Goal: Find specific page/section: Find specific page/section

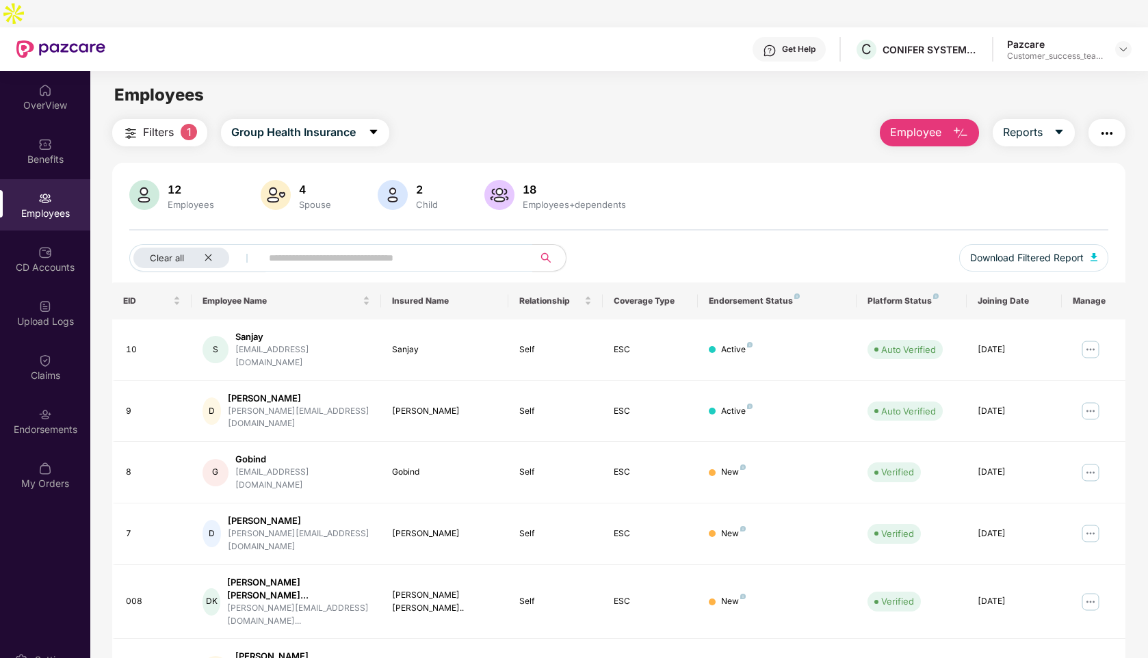
scroll to position [44, 0]
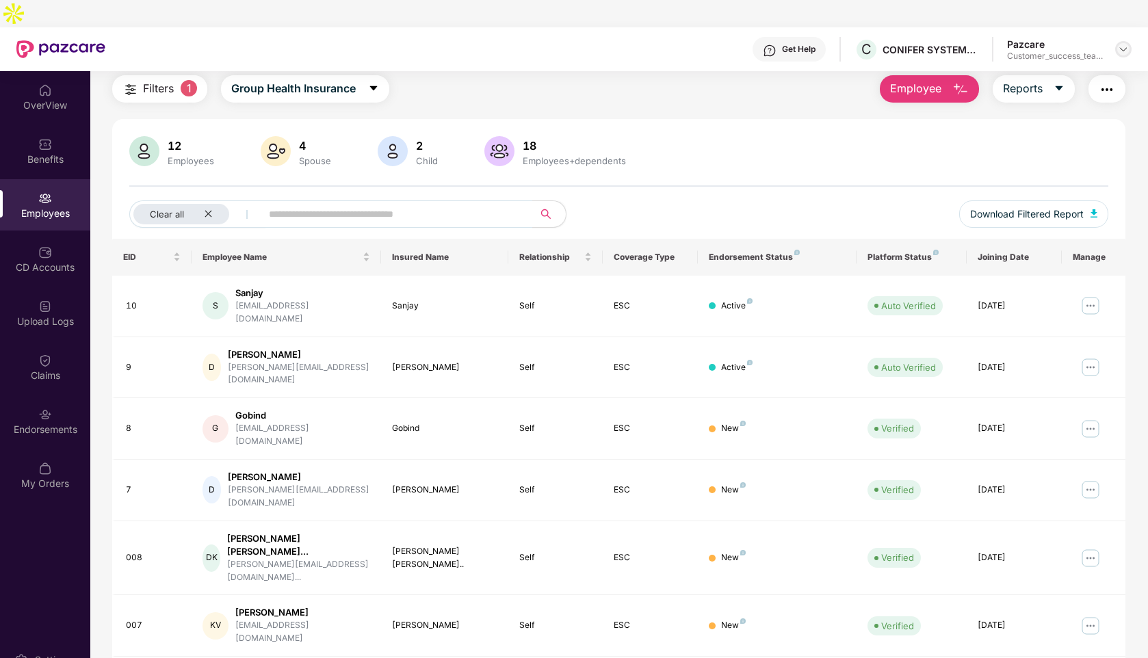
click at [1126, 44] on img at bounding box center [1122, 49] width 11 height 11
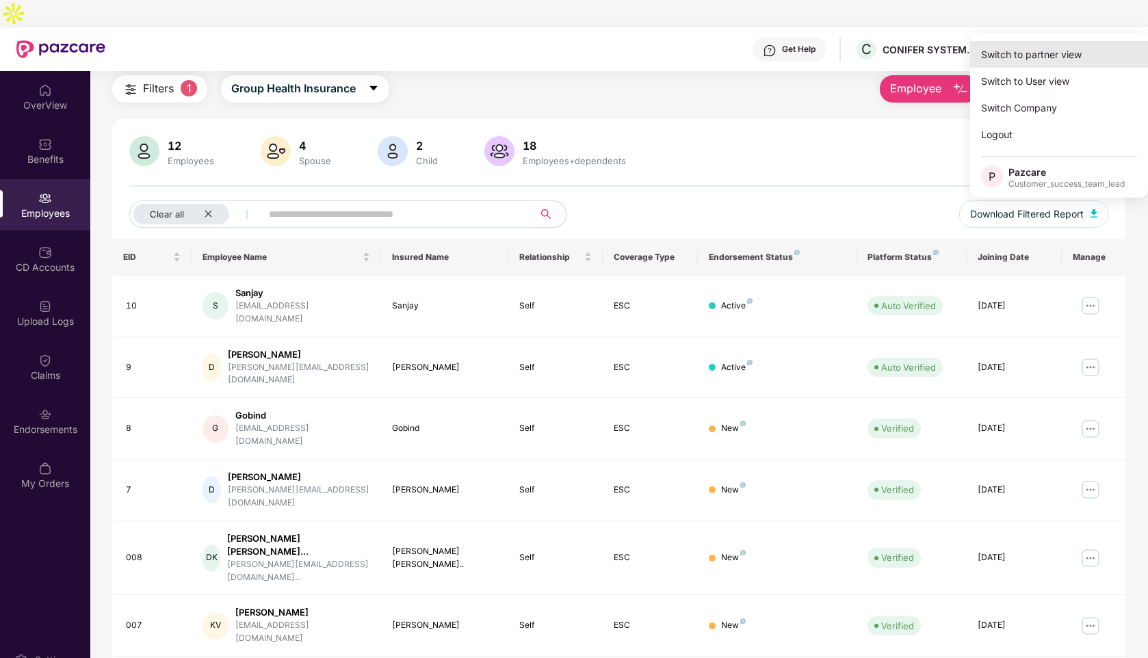
click at [1038, 57] on div "Switch to partner view" at bounding box center [1059, 54] width 178 height 27
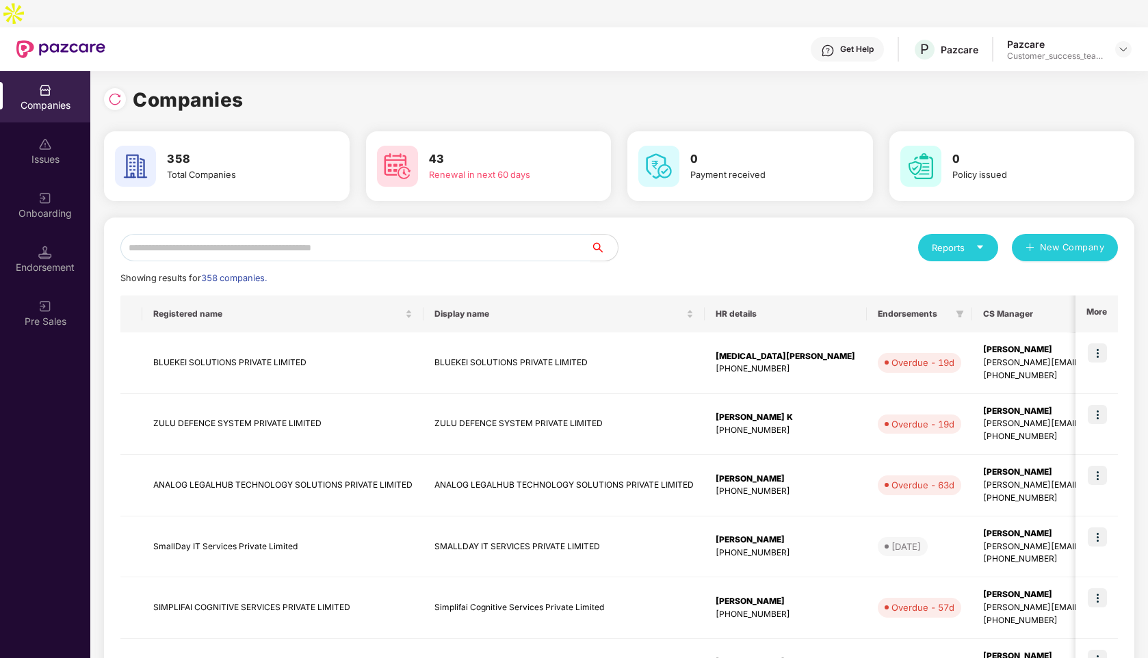
click at [220, 234] on input "text" at bounding box center [355, 247] width 470 height 27
type input "*"
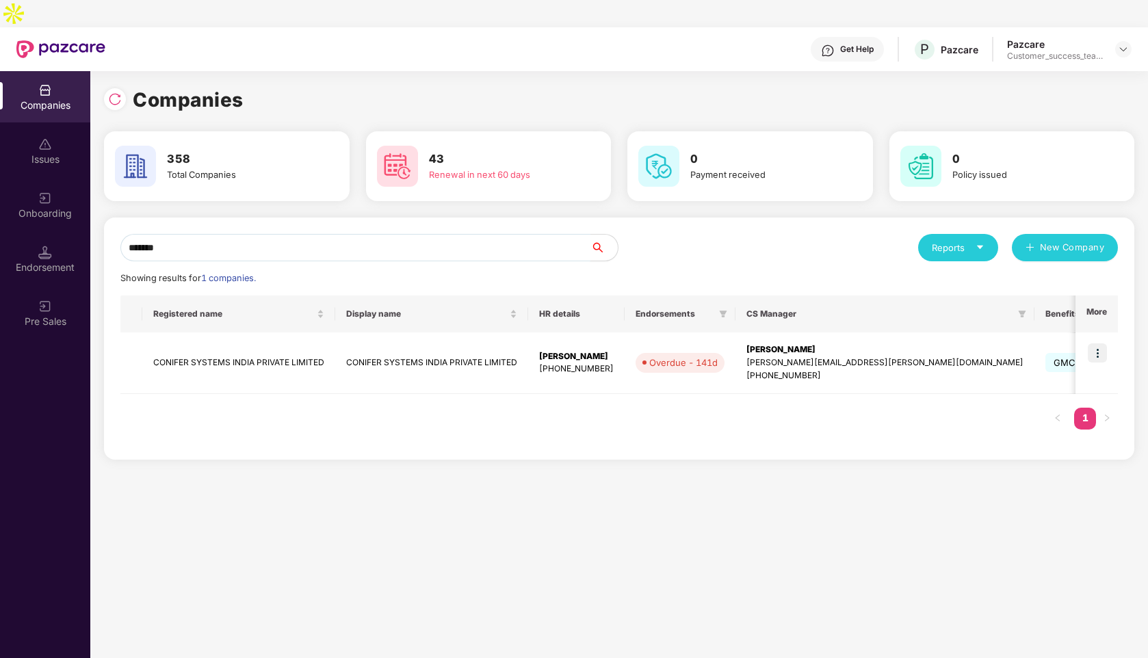
type input "*******"
click at [953, 241] on div "Reports" at bounding box center [957, 248] width 53 height 14
